Goal: Transaction & Acquisition: Purchase product/service

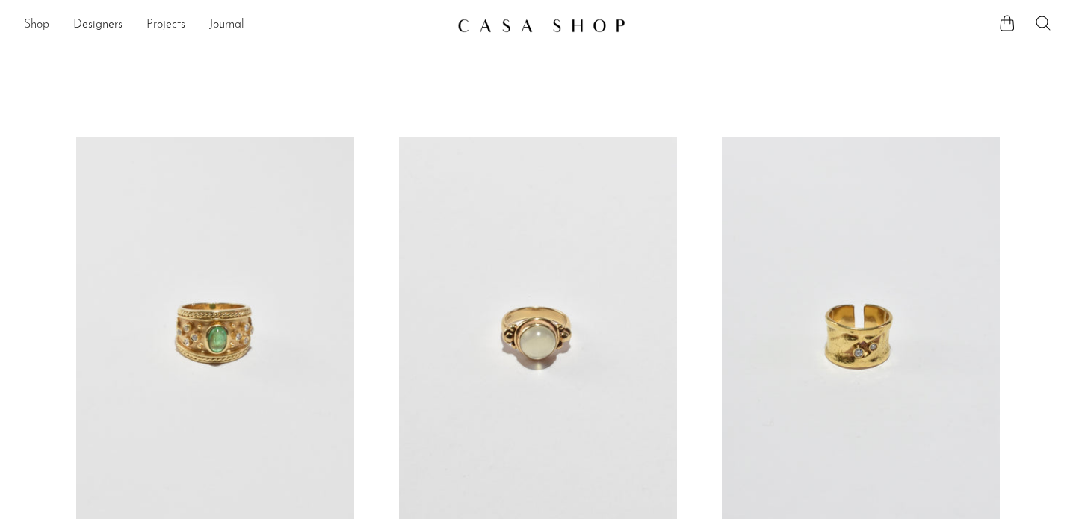
click at [44, 25] on link "Shop" at bounding box center [36, 25] width 25 height 19
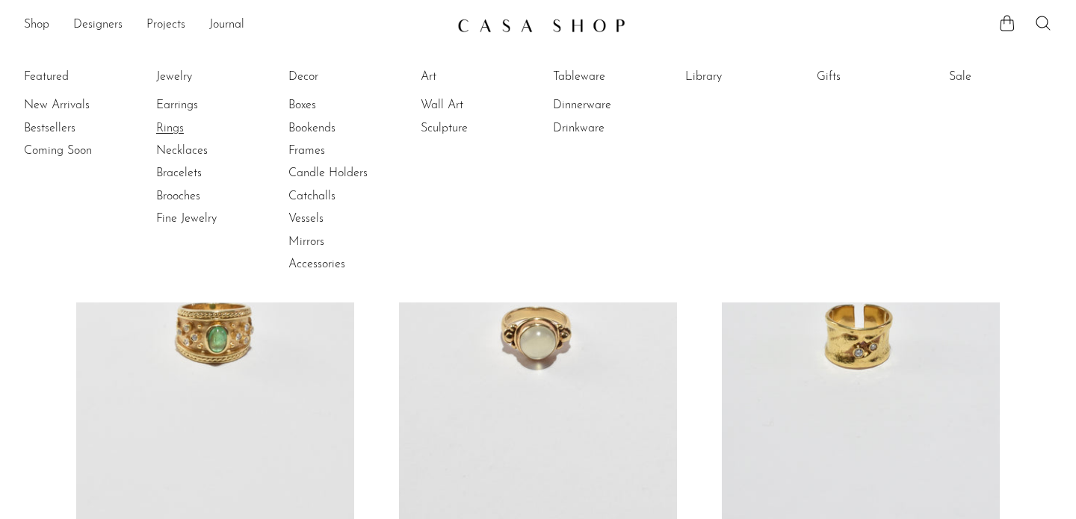
click at [173, 129] on link "Rings" at bounding box center [212, 128] width 112 height 16
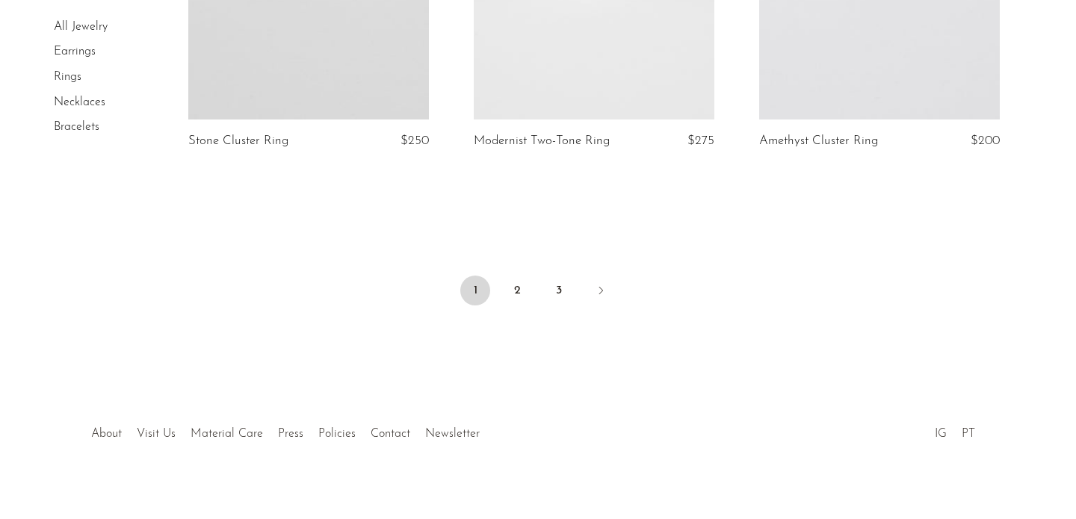
scroll to position [4844, 0]
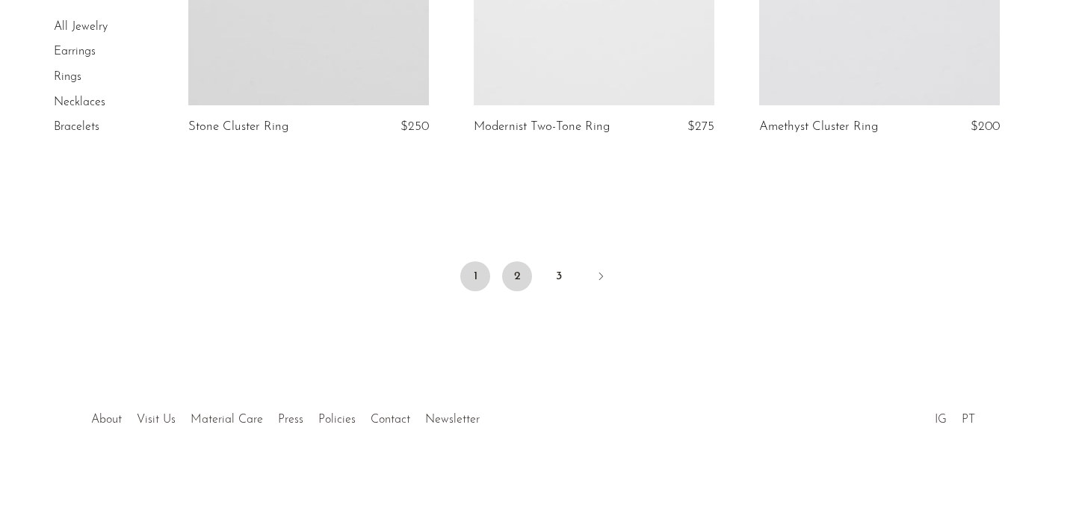
click at [512, 275] on link "2" at bounding box center [517, 277] width 30 height 30
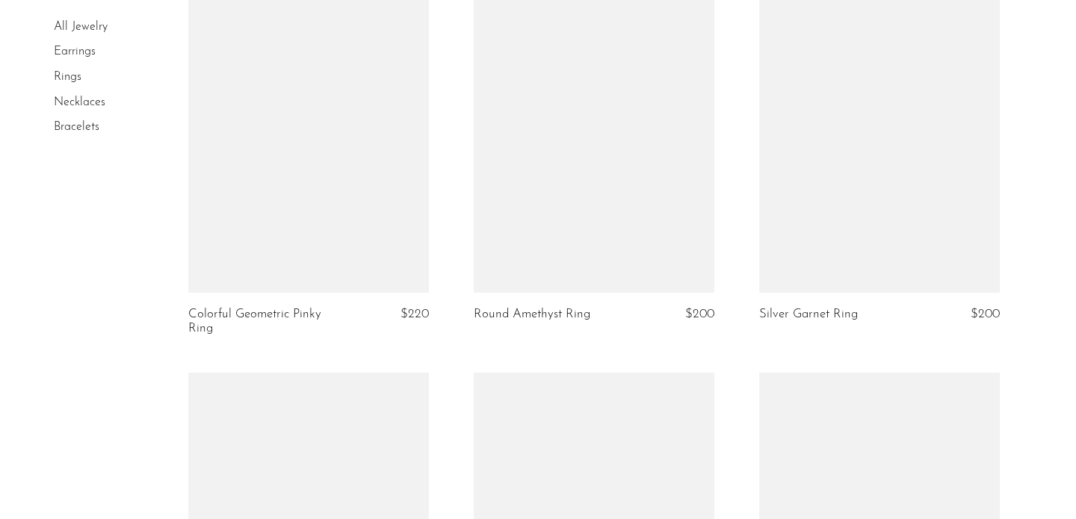
scroll to position [3436, 0]
